Goal: Information Seeking & Learning: Learn about a topic

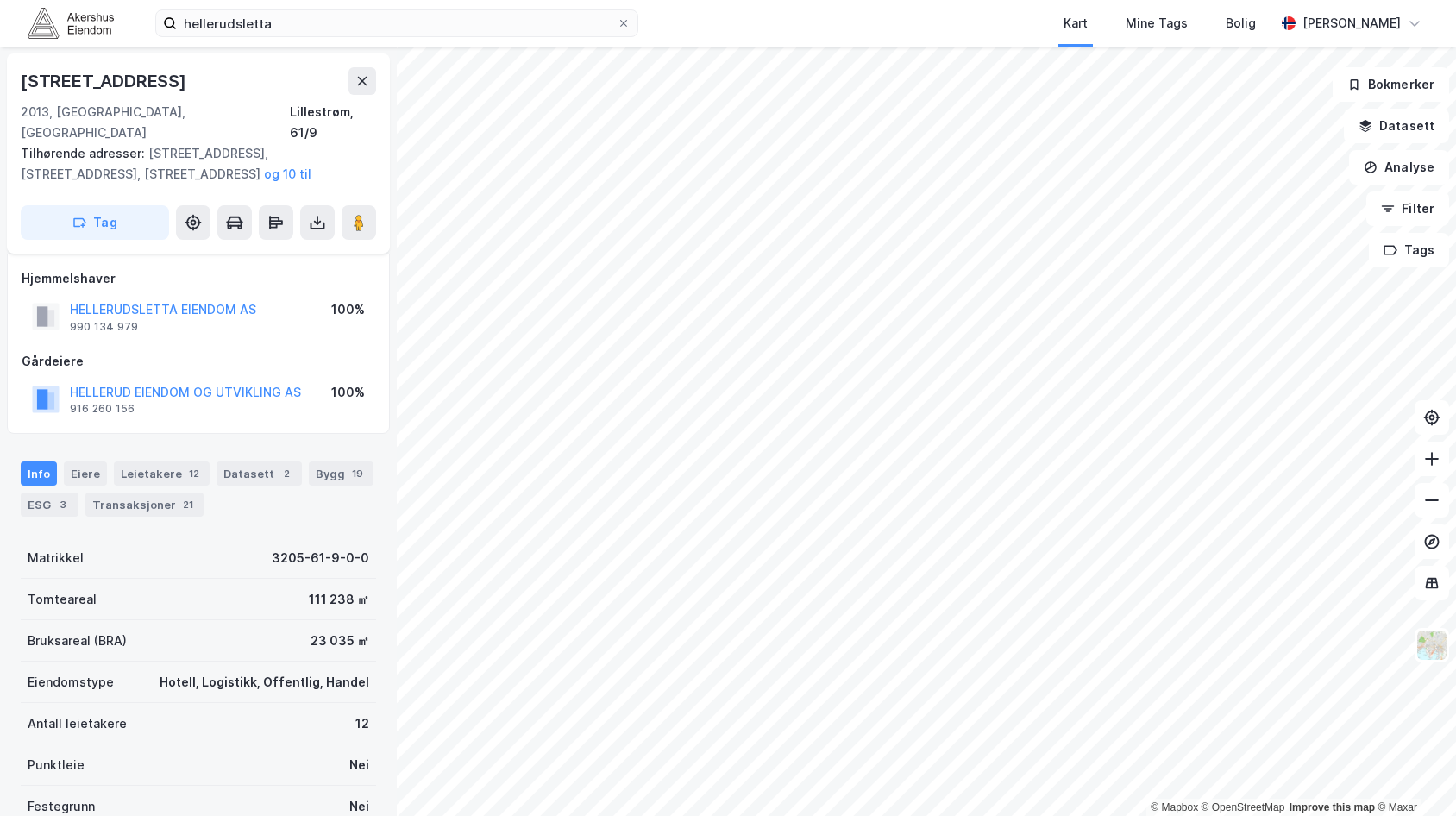
scroll to position [86, 0]
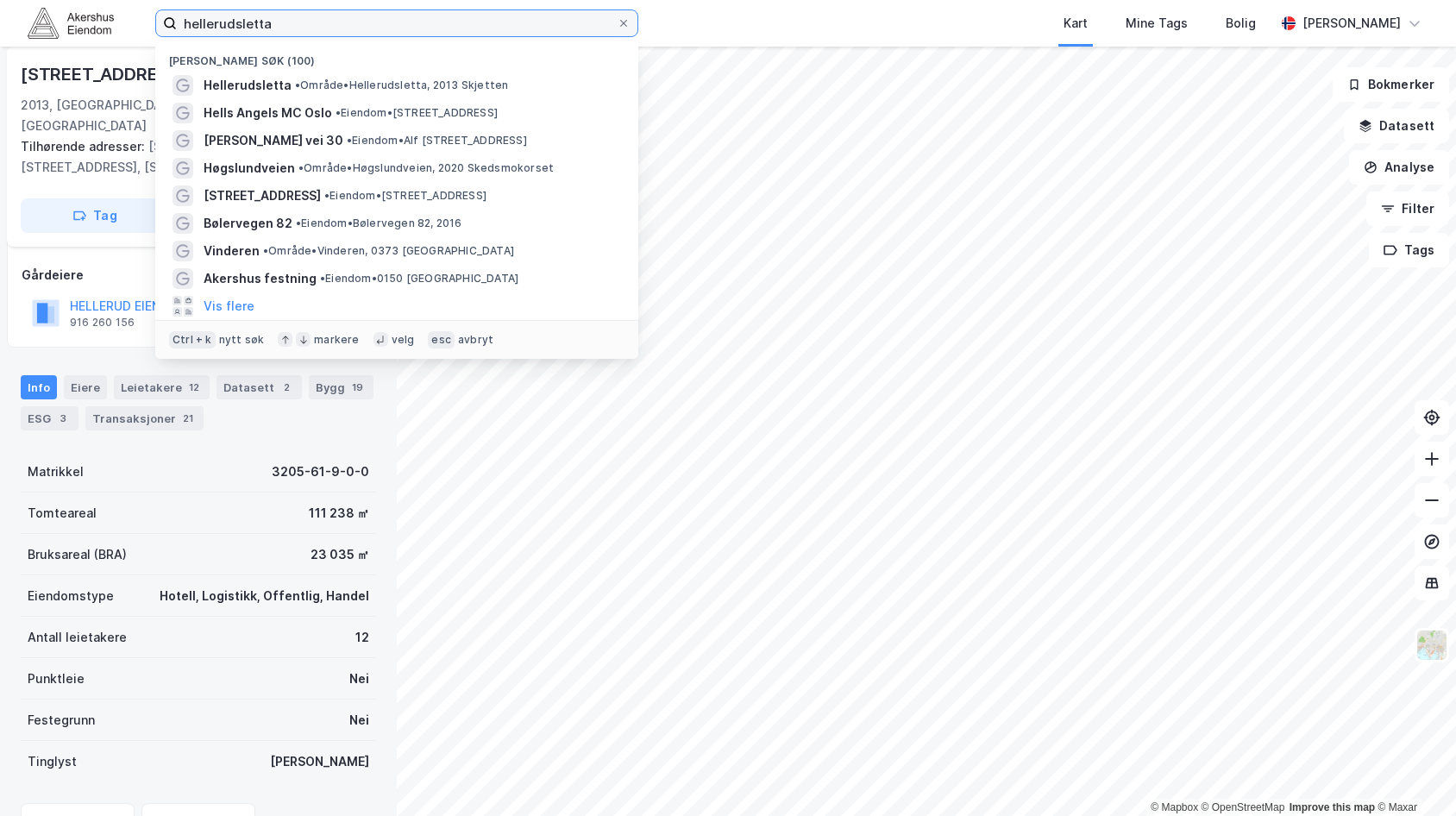
click at [253, 21] on input "hellerudsletta" at bounding box center [397, 23] width 440 height 26
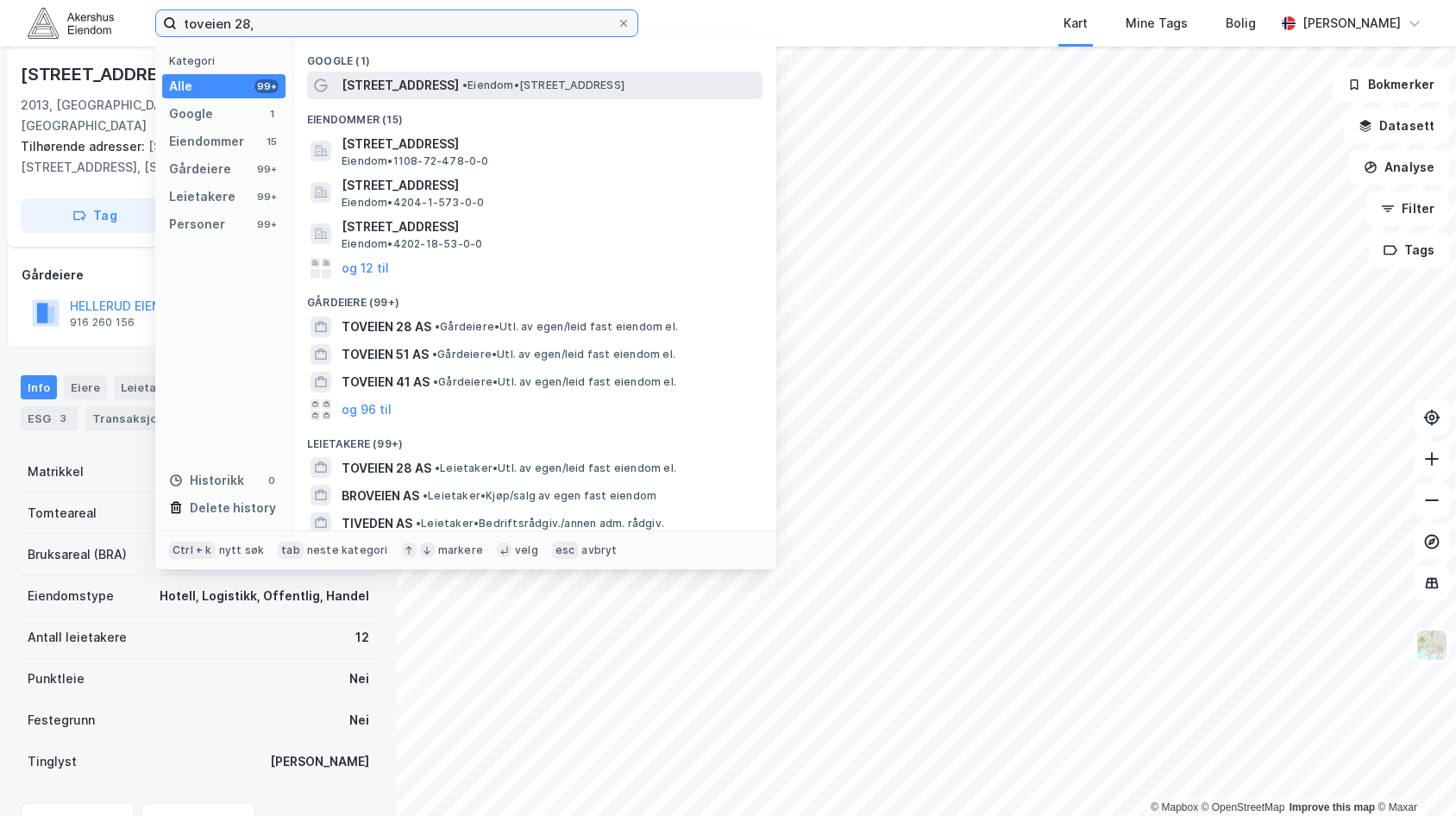
type input "toveien 28,"
click at [402, 84] on span "[STREET_ADDRESS]" at bounding box center [401, 85] width 118 height 21
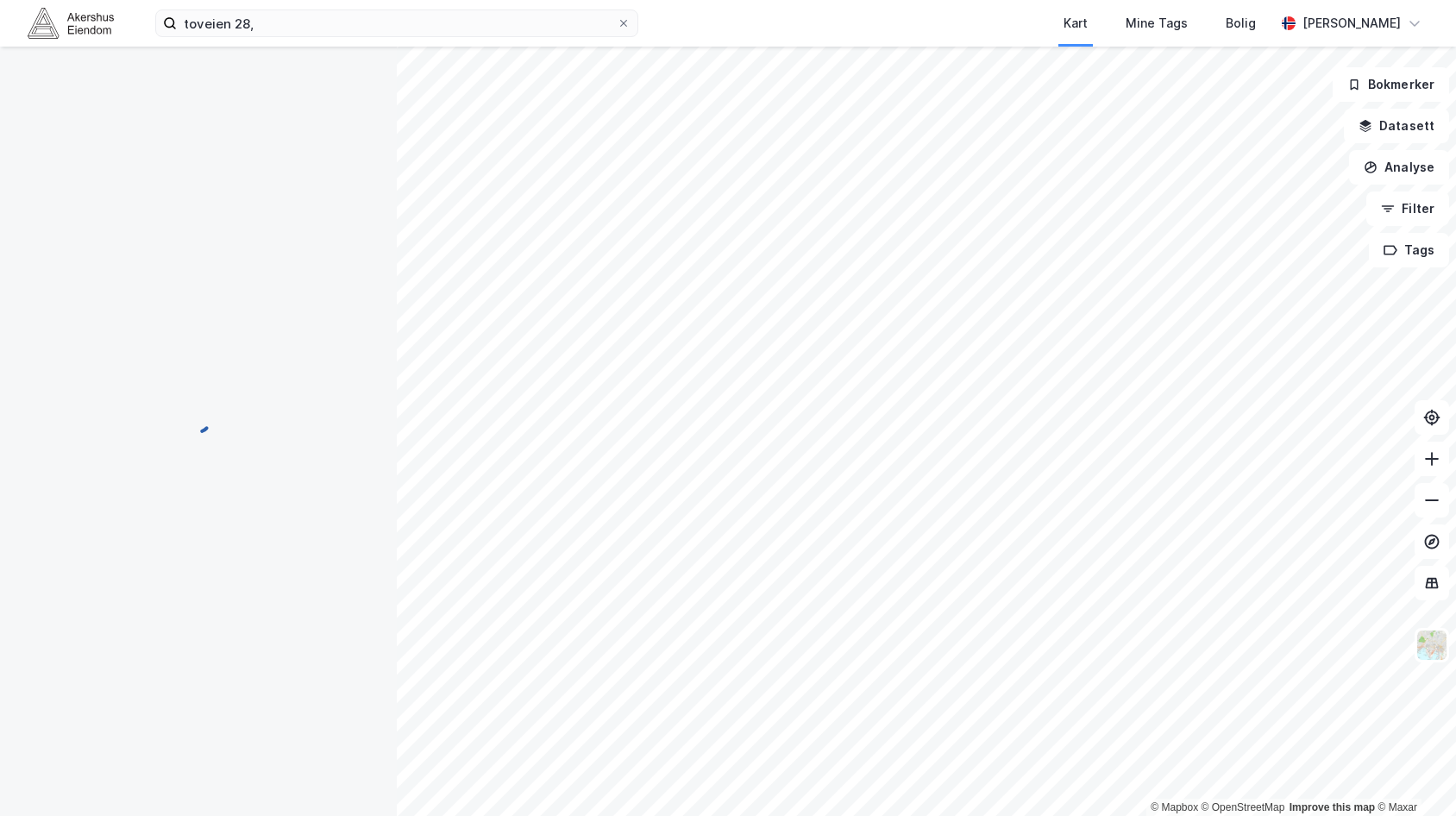
scroll to position [86, 0]
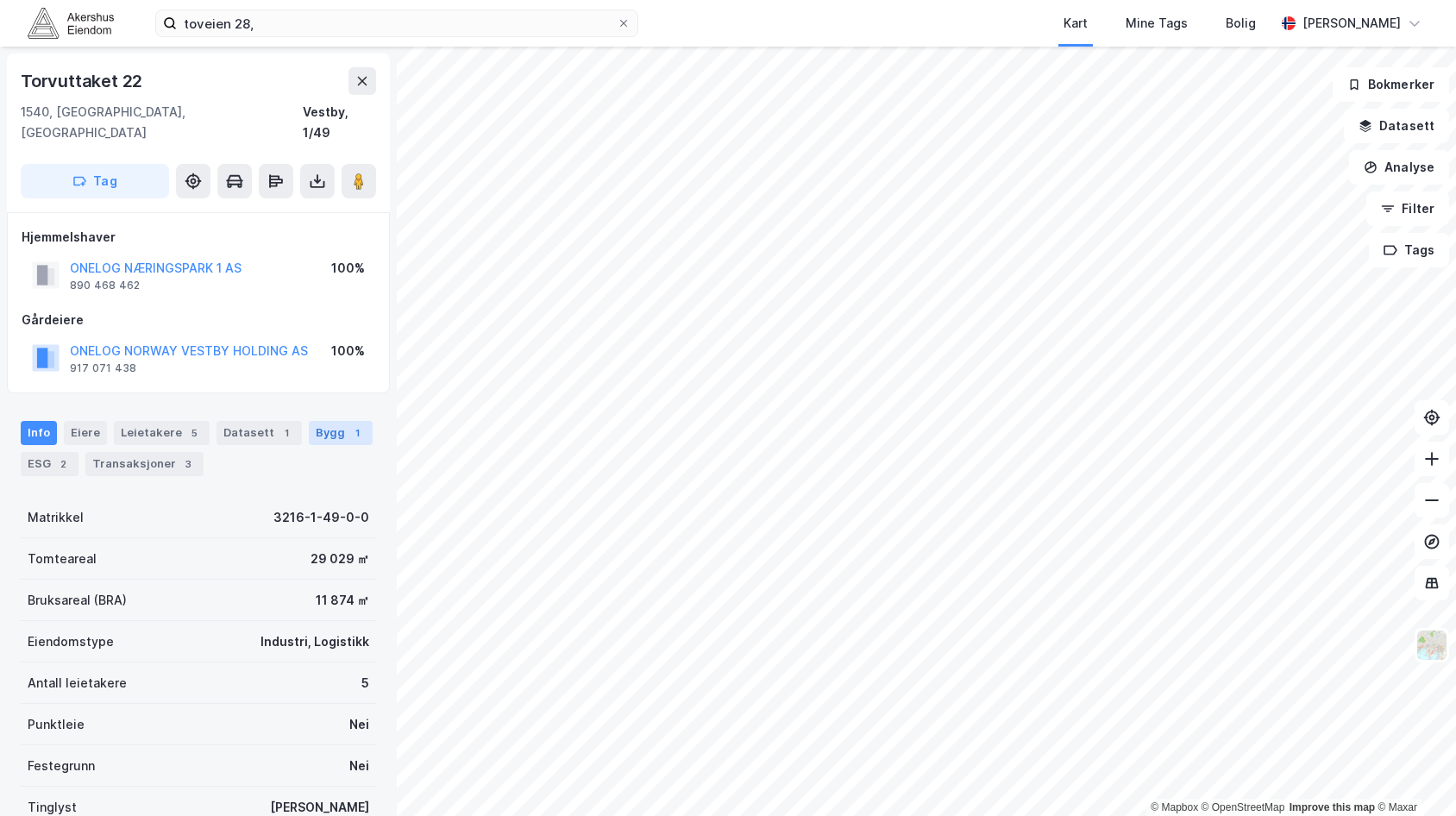
click at [324, 422] on div "Bygg 1" at bounding box center [341, 433] width 64 height 24
